Goal: Find specific page/section: Find specific page/section

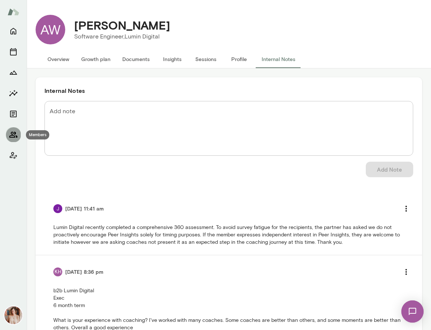
click at [15, 135] on icon "Members" at bounding box center [13, 134] width 9 height 9
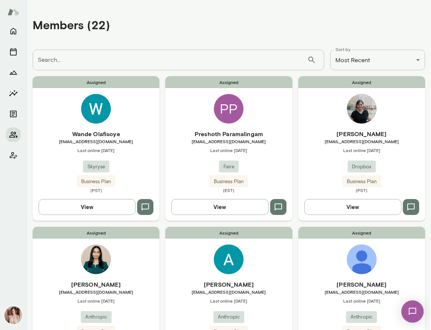
click at [132, 110] on div "Assigned Wande Olafisoye [EMAIL_ADDRESS][DOMAIN_NAME] Last online [DATE] Skyrys…" at bounding box center [96, 148] width 127 height 144
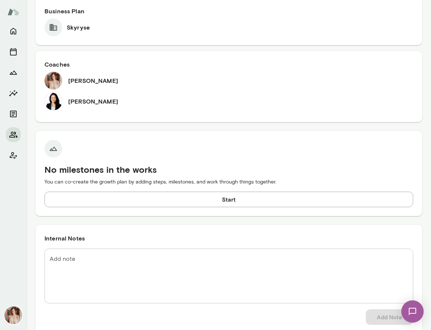
scroll to position [367, 0]
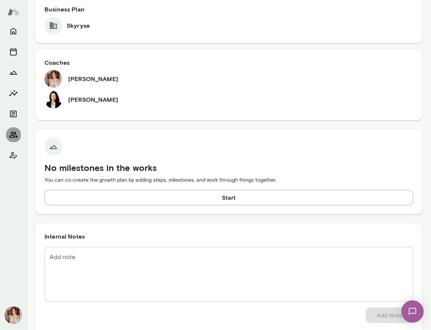
click at [10, 134] on icon "Members" at bounding box center [13, 134] width 9 height 9
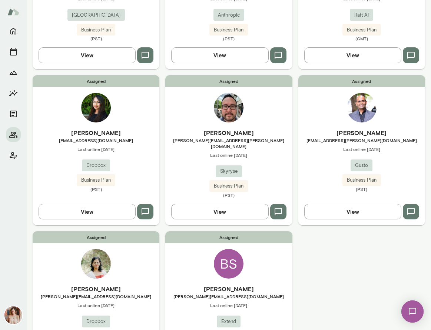
scroll to position [820, 0]
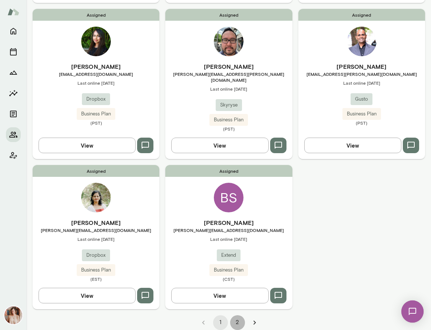
click at [241, 315] on button "2" at bounding box center [237, 322] width 15 height 15
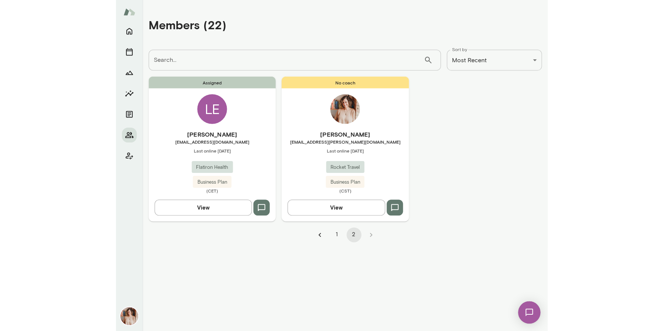
scroll to position [0, 0]
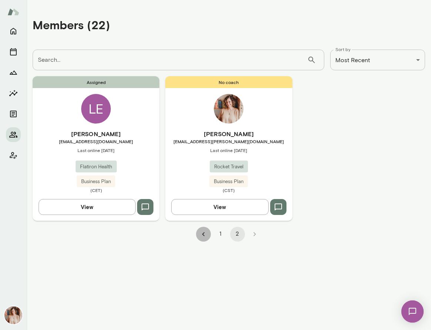
click at [199, 233] on icon "Go to previous page" at bounding box center [203, 234] width 8 height 8
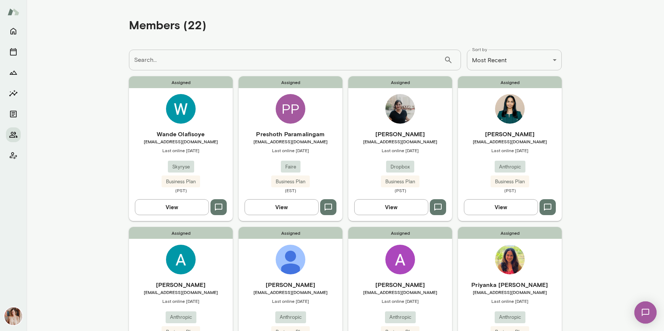
click at [186, 64] on input "Search..." at bounding box center [286, 60] width 315 height 21
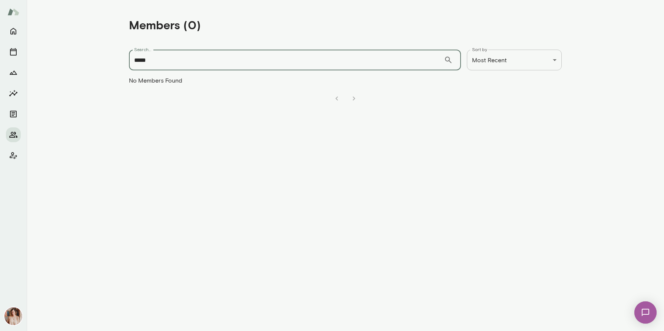
drag, startPoint x: 393, startPoint y: 67, endPoint x: 106, endPoint y: 55, distance: 287.6
click at [106, 55] on main "**********" at bounding box center [345, 165] width 637 height 331
type input "*****"
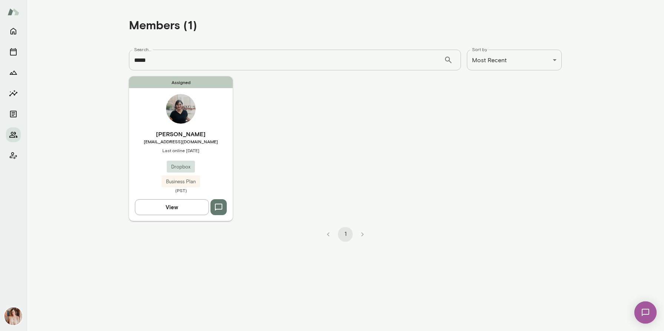
click at [141, 121] on div "Assigned [PERSON_NAME] [PERSON_NAME][EMAIL_ADDRESS][DOMAIN_NAME] Last online [D…" at bounding box center [181, 148] width 104 height 144
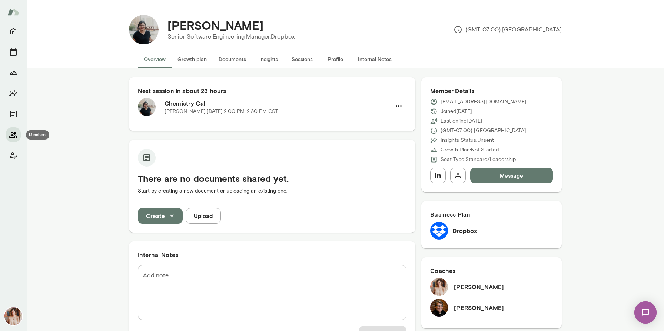
click at [10, 138] on icon "Members" at bounding box center [13, 134] width 9 height 9
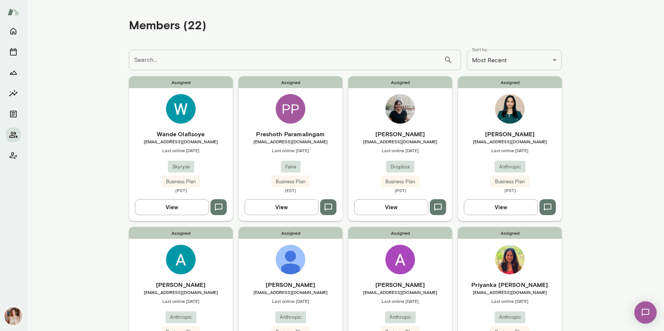
click at [430, 71] on div "**********" at bounding box center [345, 60] width 432 height 33
click at [430, 0] on div "**********" at bounding box center [332, 0] width 664 height 0
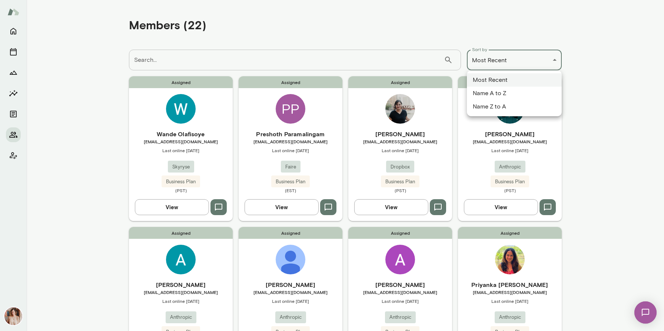
click at [430, 36] on div at bounding box center [332, 165] width 664 height 331
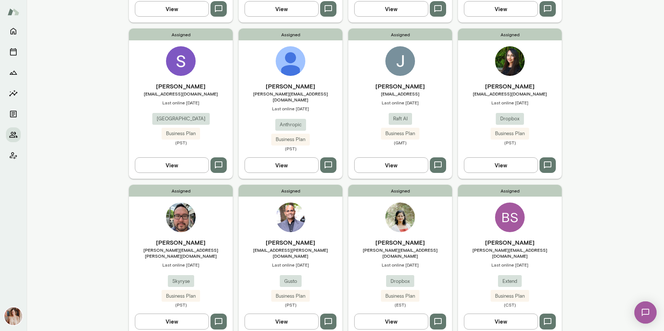
scroll to position [518, 0]
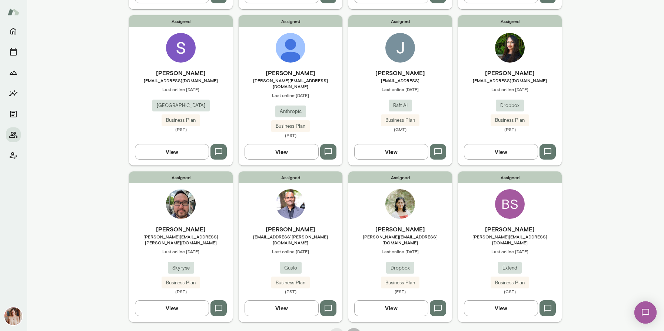
click at [357, 328] on button "2" at bounding box center [353, 335] width 15 height 15
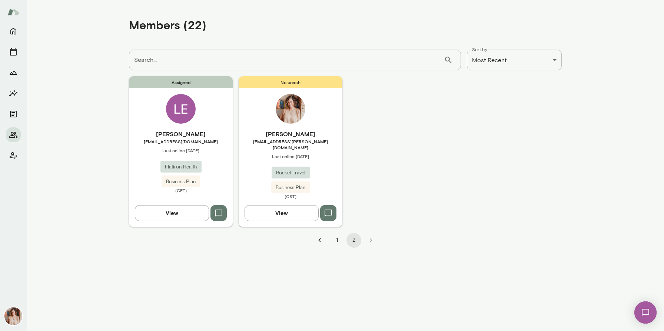
click at [320, 238] on icon "Go to previous page" at bounding box center [319, 240] width 3 height 4
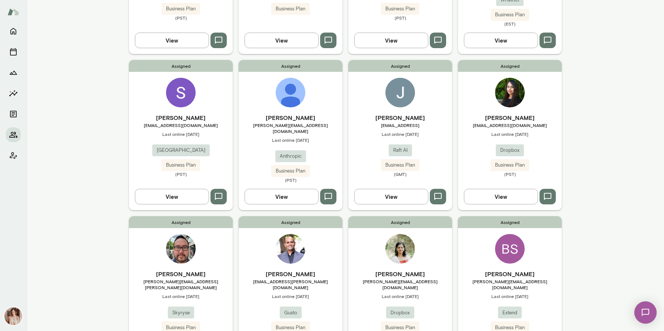
scroll to position [482, 0]
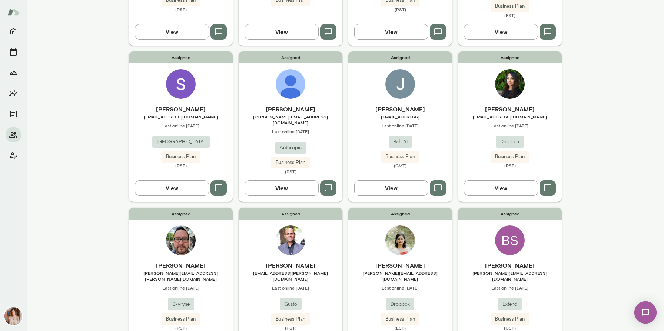
click at [325, 131] on div "[PERSON_NAME] [PERSON_NAME][EMAIL_ADDRESS][DOMAIN_NAME] Last online [DATE] Anth…" at bounding box center [290, 140] width 104 height 70
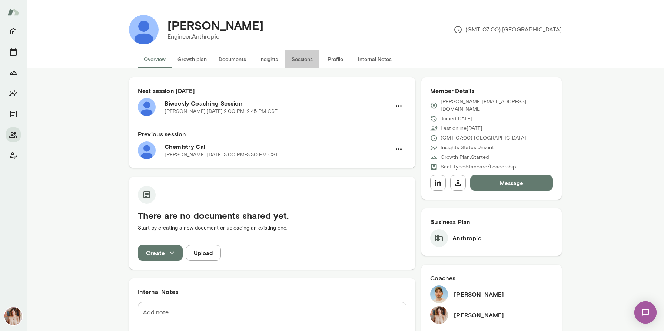
click at [301, 59] on button "Sessions" at bounding box center [301, 59] width 33 height 18
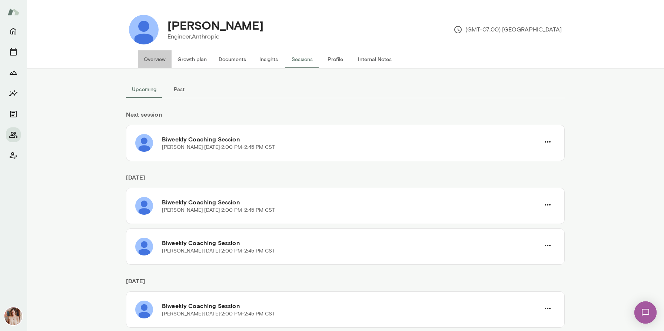
click at [154, 58] on button "Overview" at bounding box center [155, 59] width 34 height 18
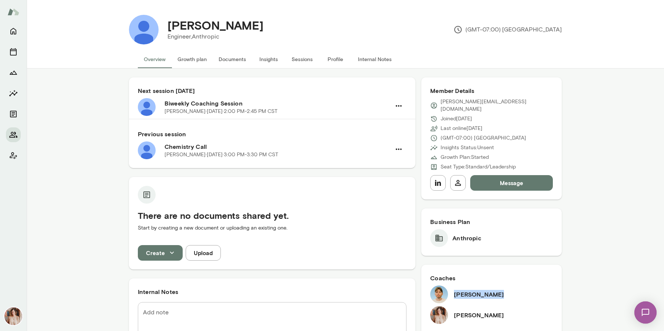
drag, startPoint x: 502, startPoint y: 288, endPoint x: 453, endPoint y: 287, distance: 49.3
click at [430, 287] on div "[PERSON_NAME]" at bounding box center [491, 294] width 123 height 18
copy h6 "[PERSON_NAME]"
click at [13, 134] on icon "Members" at bounding box center [13, 135] width 8 height 6
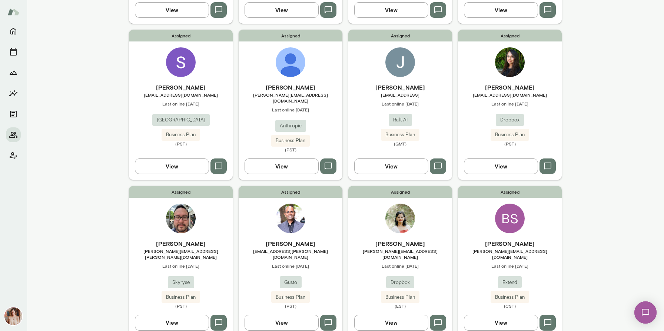
scroll to position [518, 0]
